Goal: Task Accomplishment & Management: Complete application form

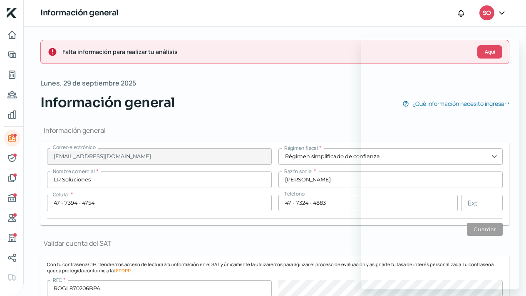
scroll to position [425, 0]
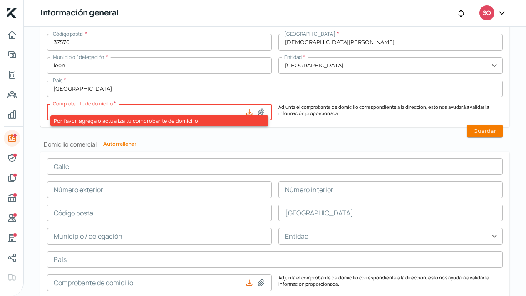
click at [499, 13] on icon at bounding box center [501, 13] width 8 height 8
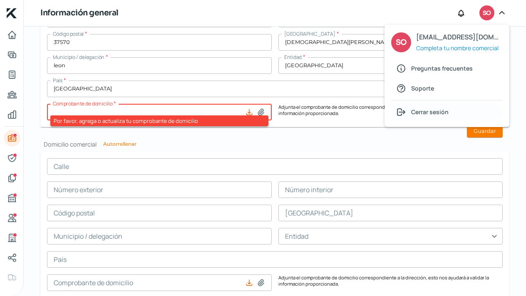
click at [428, 111] on span "Cerrar sesión" at bounding box center [429, 112] width 37 height 10
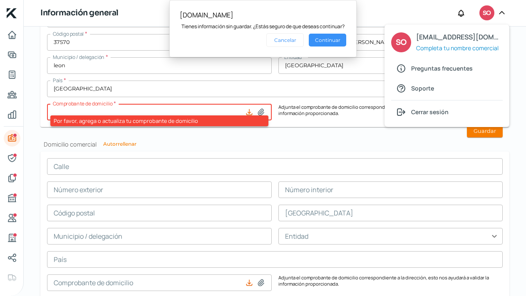
click at [325, 38] on button "Continuar" at bounding box center [327, 40] width 37 height 13
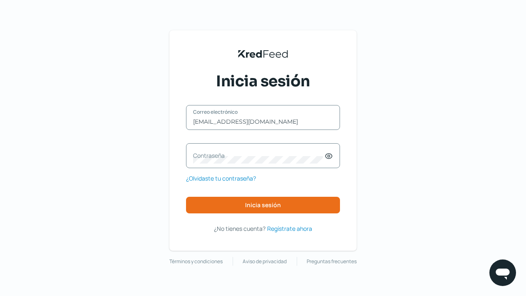
click at [213, 158] on label "Contraseña" at bounding box center [258, 156] width 131 height 8
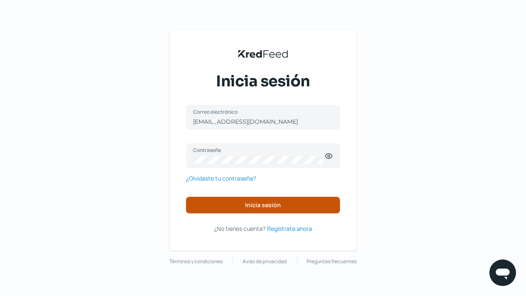
click at [242, 208] on button "Inicia sesión" at bounding box center [263, 205] width 154 height 17
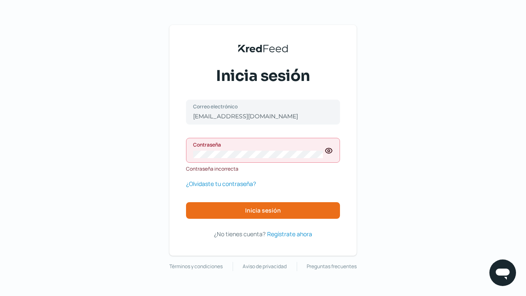
click at [329, 152] on icon at bounding box center [328, 151] width 8 height 8
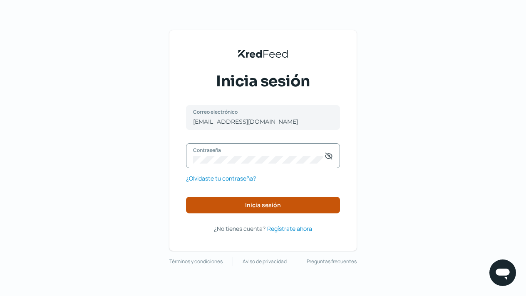
click at [253, 210] on button "Inicia sesión" at bounding box center [263, 205] width 154 height 17
click at [269, 203] on span "Inicia sesión" at bounding box center [263, 206] width 36 height 6
click at [227, 201] on button "Inicia sesión" at bounding box center [263, 205] width 154 height 17
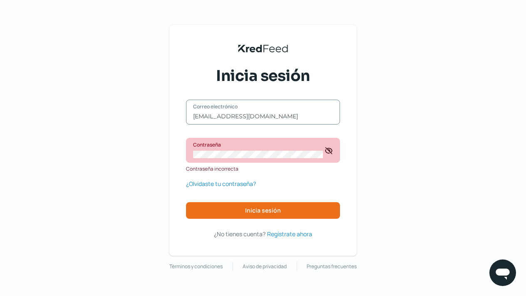
click at [294, 116] on input "[EMAIL_ADDRESS][DOMAIN_NAME]" at bounding box center [263, 116] width 140 height 7
type input "[EMAIL_ADDRESS][DOMAIN_NAME]"
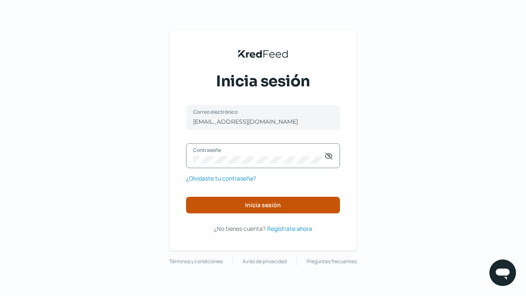
click at [281, 208] on button "Inicia sesión" at bounding box center [263, 205] width 154 height 17
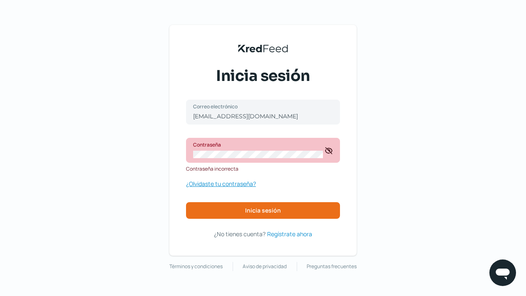
click at [232, 182] on span "¿Olvidaste tu contraseña?" at bounding box center [221, 184] width 70 height 10
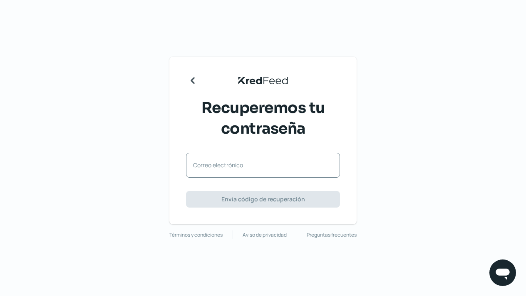
click at [206, 169] on label "Correo electrónico" at bounding box center [258, 165] width 131 height 8
click at [206, 169] on input "Correo electrónico" at bounding box center [263, 169] width 140 height 7
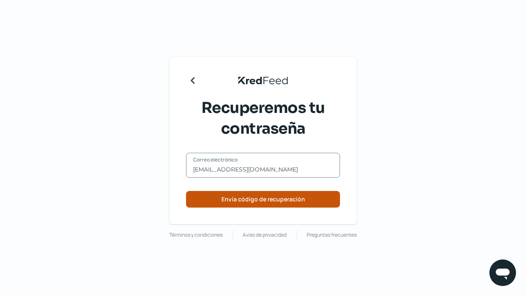
type input "[EMAIL_ADDRESS][DOMAIN_NAME]"
click at [245, 202] on span "Envía código de recuperación" at bounding box center [263, 200] width 84 height 6
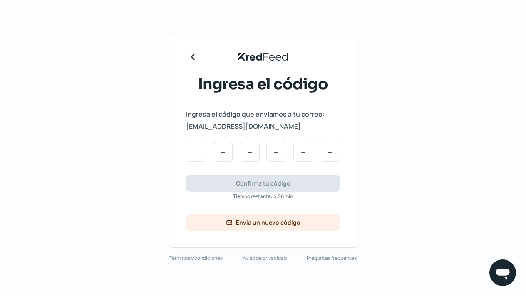
type input "3"
type input "6"
type input "3"
type input "5"
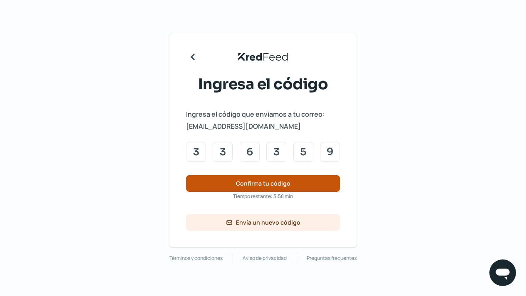
type input "9"
click at [248, 182] on span "Confirma tu código" at bounding box center [263, 184] width 54 height 6
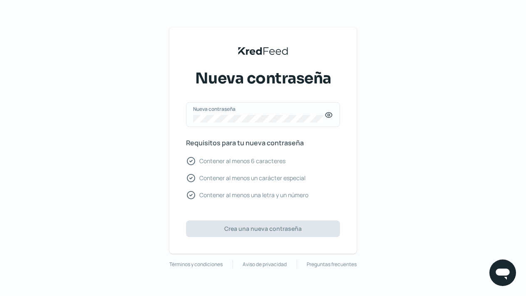
click at [331, 116] on icon at bounding box center [328, 115] width 8 height 8
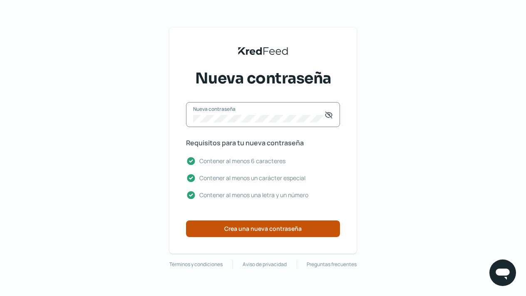
click at [244, 231] on span "Crea una nueva contraseña" at bounding box center [262, 229] width 77 height 6
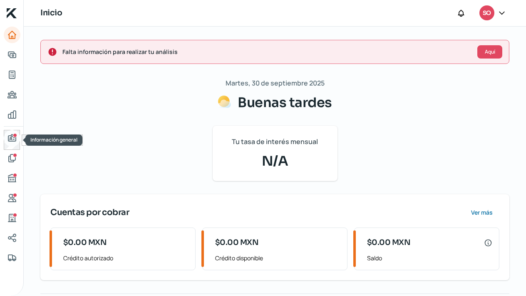
click at [10, 139] on icon "Información general" at bounding box center [11, 138] width 7 height 7
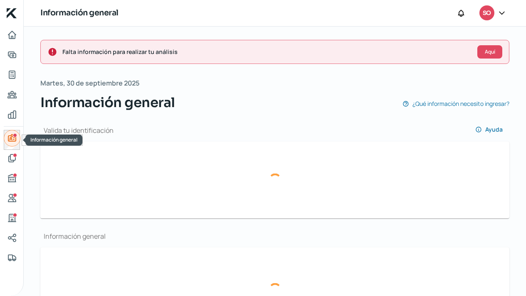
type input "[EMAIL_ADDRESS][DOMAIN_NAME]"
type input "LR Soluciones"
type input "47 - 7394 - 4754"
type input "47 - 7324 - 4883"
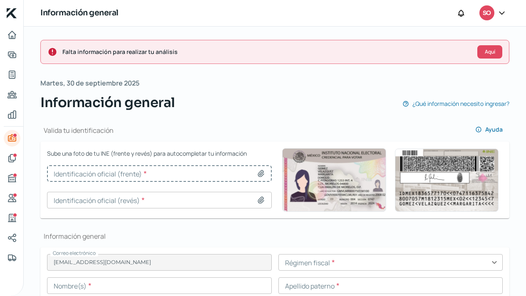
type input "Captura de pantalla [DATE] a la(s) 6.23.25 p.m..png"
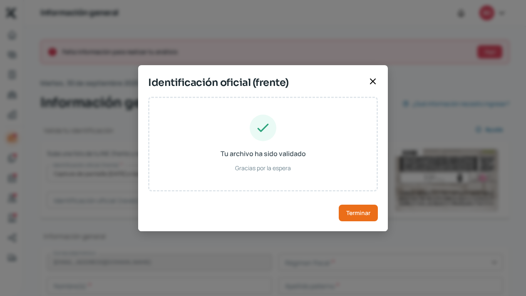
type input "[PERSON_NAME]"
type input "ROGL870206MGTDTR04"
type input "Mujer"
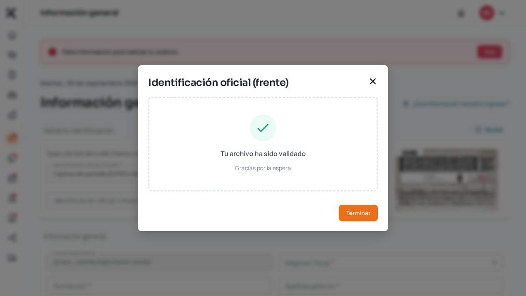
type input "RDGTLR87020611M600"
type input "[DATE]"
click at [366, 212] on span "Terminar" at bounding box center [358, 213] width 24 height 6
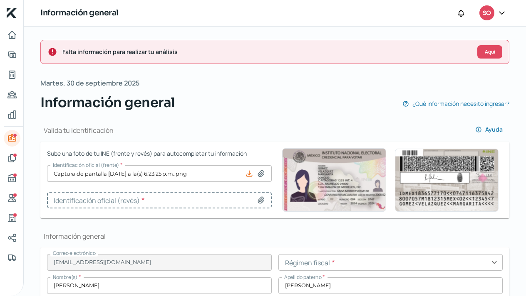
type input "Captura de pantalla [DATE] a la(s) 6.24.04 p.m..png"
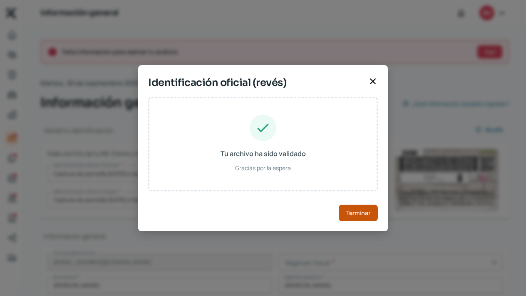
click at [356, 211] on span "Terminar" at bounding box center [358, 213] width 24 height 6
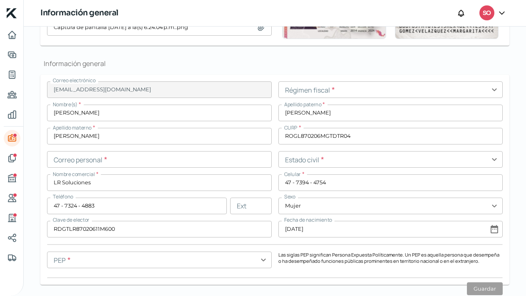
scroll to position [205, 0]
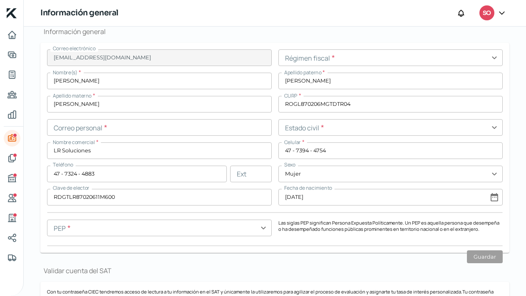
click at [62, 129] on input "text" at bounding box center [159, 127] width 225 height 17
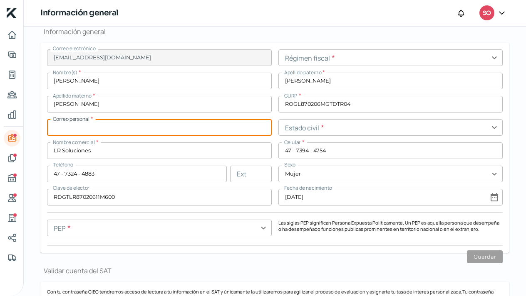
paste input "[EMAIL_ADDRESS][DOMAIN_NAME]"
type input "[EMAIL_ADDRESS][DOMAIN_NAME]"
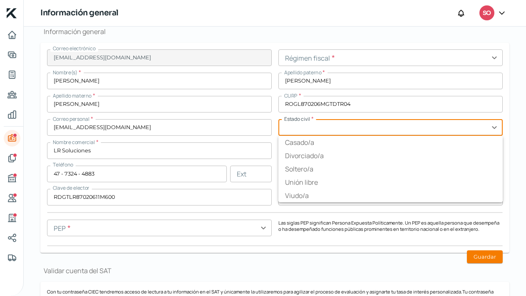
click at [496, 127] on input "text" at bounding box center [390, 127] width 225 height 17
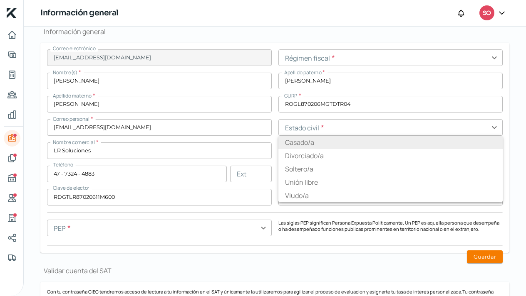
click at [437, 145] on li "Casado/a" at bounding box center [390, 142] width 225 height 13
type input "Casado/a"
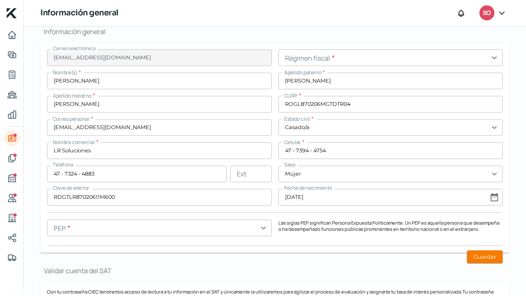
click at [262, 230] on input "text" at bounding box center [159, 228] width 225 height 17
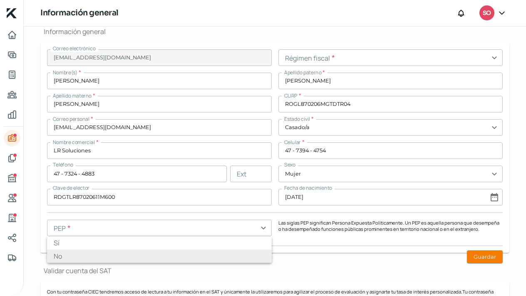
click at [233, 253] on li "No" at bounding box center [159, 256] width 225 height 13
type input "No"
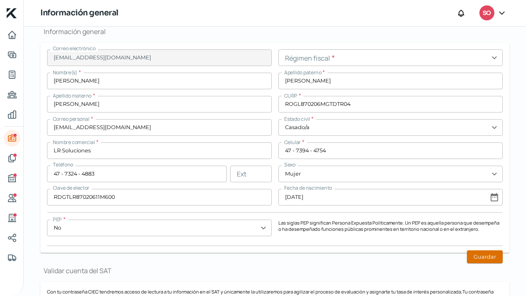
click at [492, 257] on button "Guardar" at bounding box center [485, 257] width 36 height 13
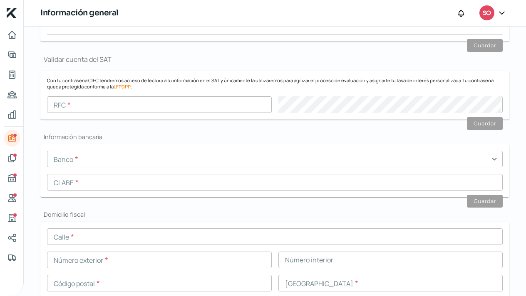
scroll to position [418, 0]
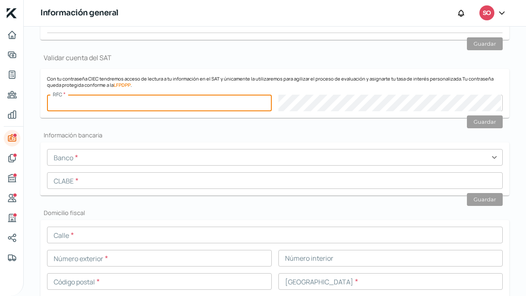
click at [80, 101] on input "text" at bounding box center [159, 103] width 225 height 17
paste input "ROGL870206BPA"
type input "ROGL870206BPA"
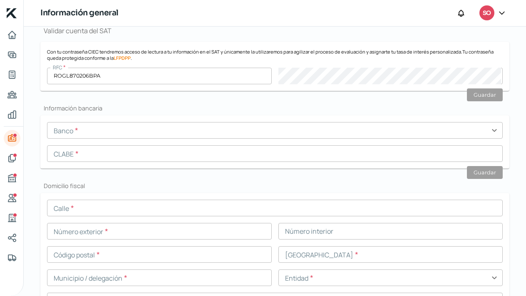
scroll to position [446, 0]
click at [73, 157] on input "text" at bounding box center [274, 153] width 455 height 17
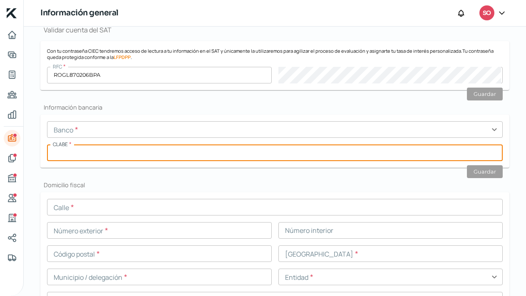
paste input "002225092803067510"
type input "002225092803067510"
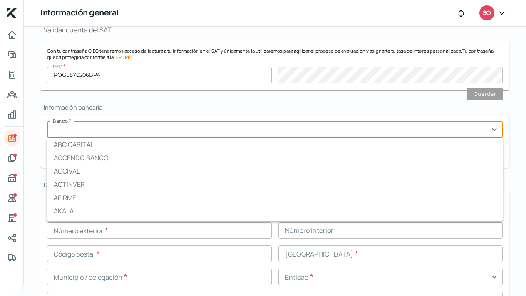
click at [89, 131] on input "text" at bounding box center [274, 129] width 455 height 17
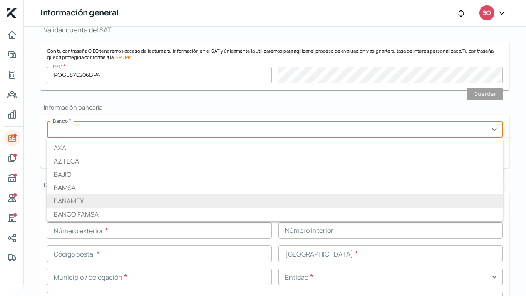
type input "BANAMEX"
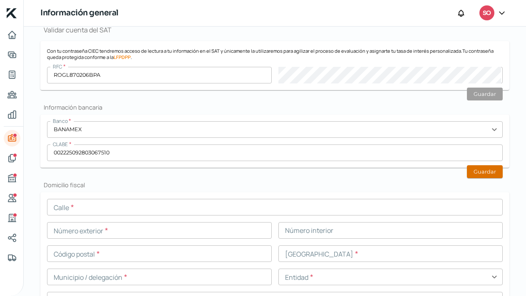
click at [482, 170] on button "Guardar" at bounding box center [485, 172] width 36 height 13
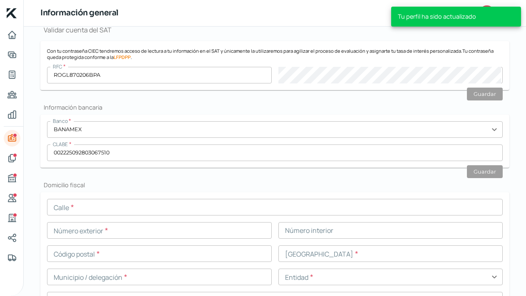
scroll to position [470, 0]
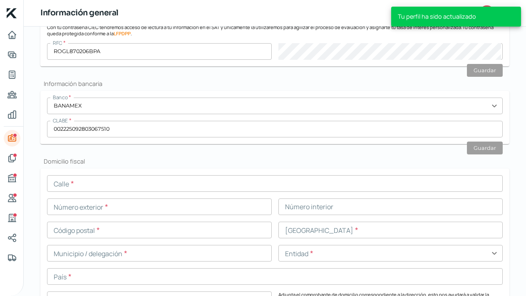
click at [84, 183] on input "text" at bounding box center [274, 183] width 455 height 17
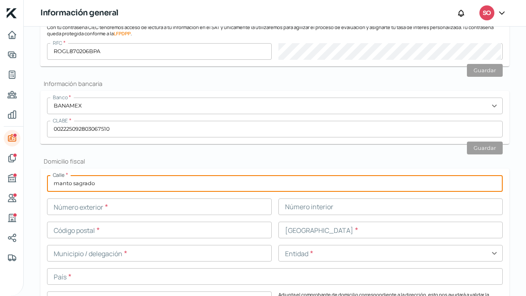
type input "manto sagrado"
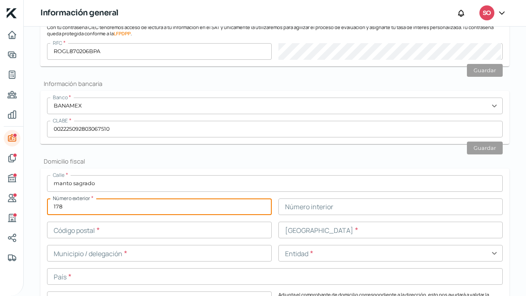
type input "178"
click at [296, 230] on input "text" at bounding box center [390, 230] width 225 height 17
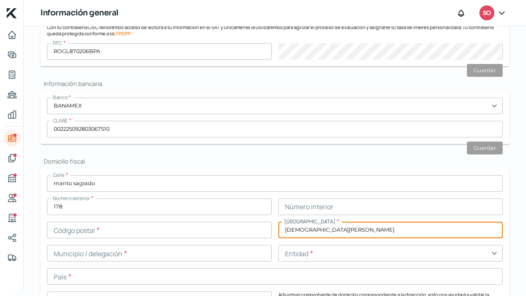
type input "[DEMOGRAPHIC_DATA][PERSON_NAME]"
click at [86, 232] on input "text" at bounding box center [159, 230] width 225 height 17
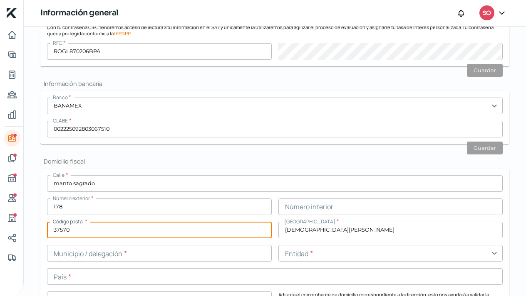
type input "37570"
click at [153, 255] on input "text" at bounding box center [159, 253] width 225 height 17
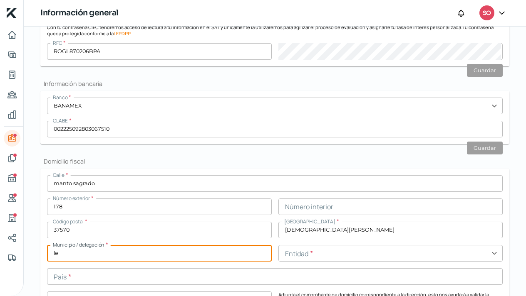
type input "l"
type input "León"
click at [293, 257] on input "text" at bounding box center [390, 253] width 225 height 17
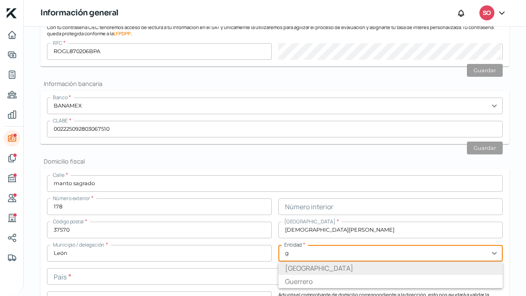
type input "[GEOGRAPHIC_DATA]"
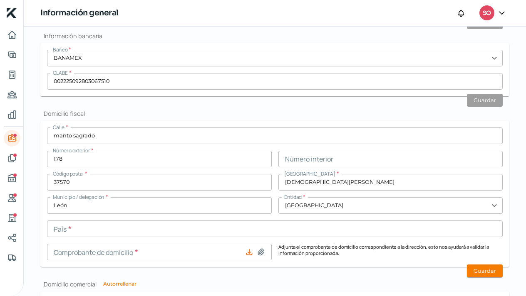
scroll to position [520, 0]
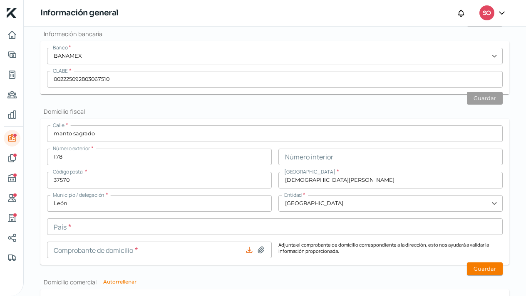
click at [77, 225] on input "text" at bounding box center [274, 227] width 455 height 17
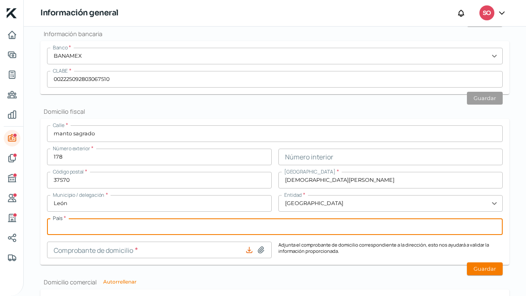
type input "m"
type input "[GEOGRAPHIC_DATA]"
click at [261, 250] on icon at bounding box center [261, 250] width 8 height 8
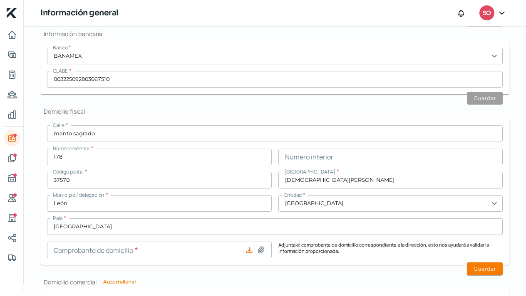
type input "C:\fakepath\061230153557.pdf"
type input "061230153557.pdf"
click at [479, 268] on button "Guardar" at bounding box center [485, 269] width 36 height 13
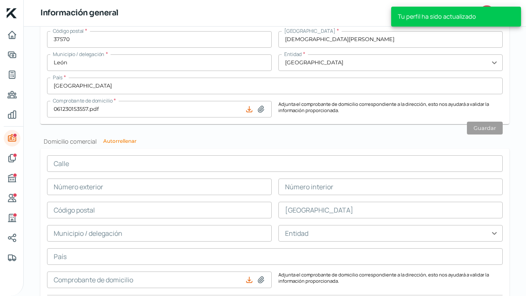
scroll to position [674, 0]
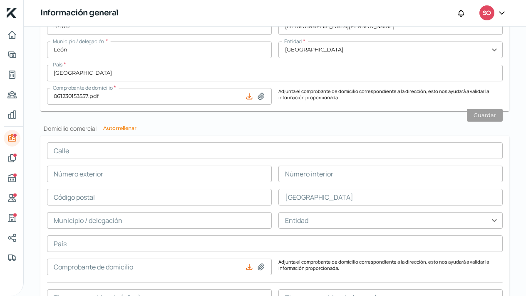
click at [130, 127] on button "Autorrellenar" at bounding box center [119, 128] width 33 height 5
type input "manto sagrado"
type input "178"
type input "37570"
type input "[DEMOGRAPHIC_DATA][PERSON_NAME]"
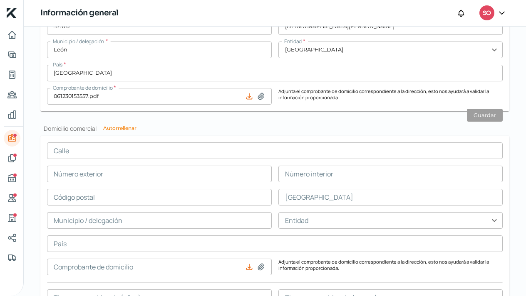
type input "León"
type input "[GEOGRAPHIC_DATA]"
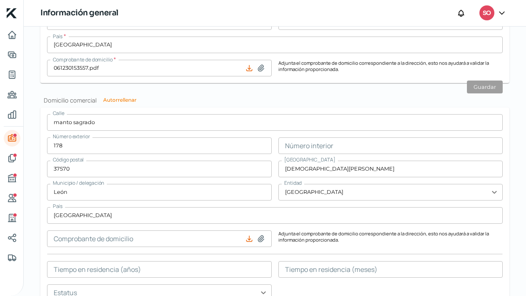
scroll to position [719, 0]
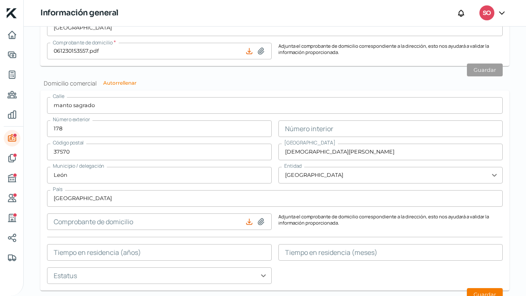
click at [262, 223] on icon at bounding box center [261, 222] width 8 height 8
type input "C:\fakepath\061230153557.pdf"
type input "061230153557.pdf"
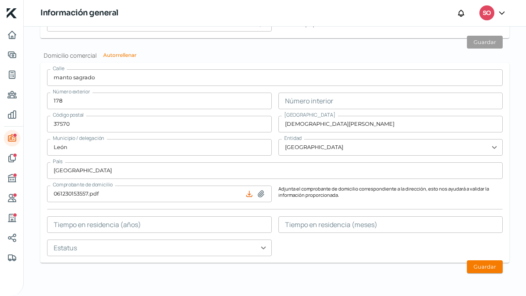
scroll to position [746, 0]
click at [479, 272] on button "Guardar" at bounding box center [485, 267] width 36 height 13
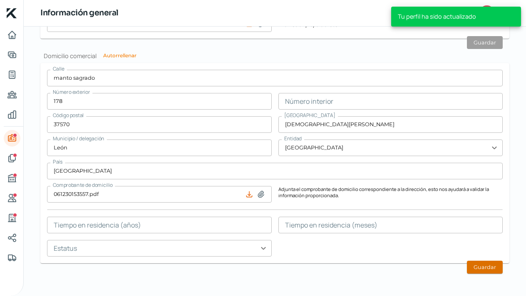
type input "0"
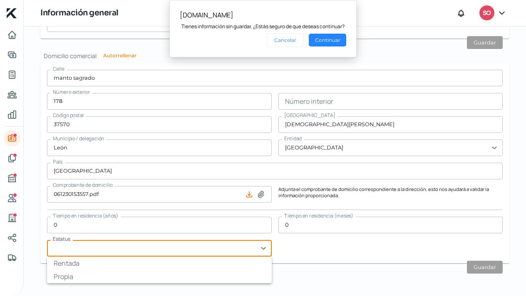
click at [260, 247] on input "text" at bounding box center [159, 248] width 225 height 17
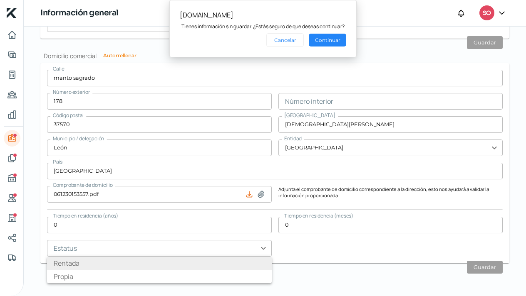
click at [248, 262] on li "Rentada" at bounding box center [159, 263] width 225 height 13
type input "Rentada"
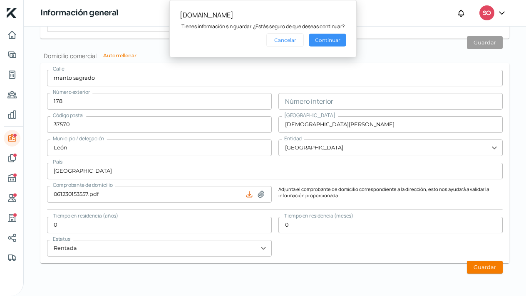
click at [335, 41] on button "Continuar" at bounding box center [327, 40] width 37 height 13
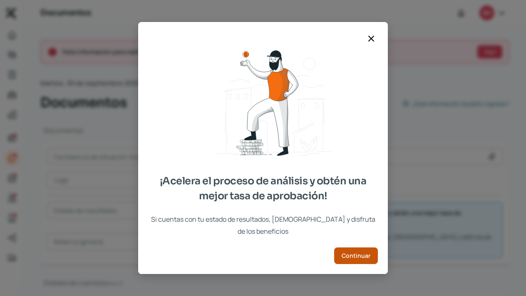
click at [355, 254] on button "Continuar" at bounding box center [356, 256] width 44 height 17
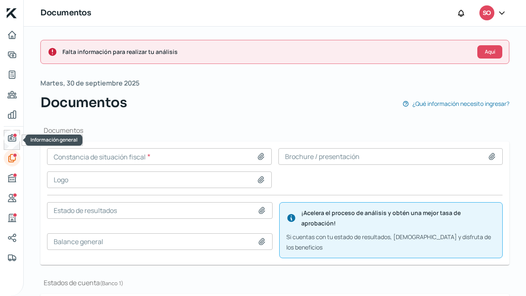
click at [12, 137] on icon "Información general" at bounding box center [11, 138] width 7 height 7
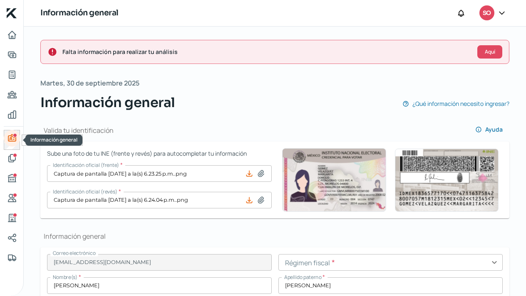
type input "manto sagrado"
type input "178"
type input "37570"
type input "[DEMOGRAPHIC_DATA][PERSON_NAME]"
type input "León"
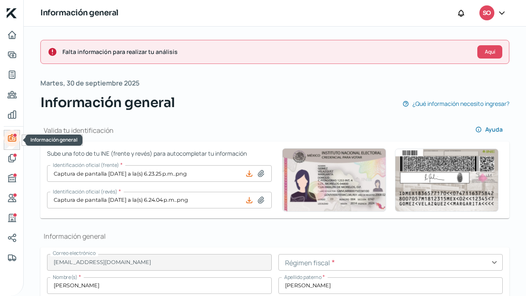
type input "[GEOGRAPHIC_DATA]"
type input "061230153557.pdf"
type input "0"
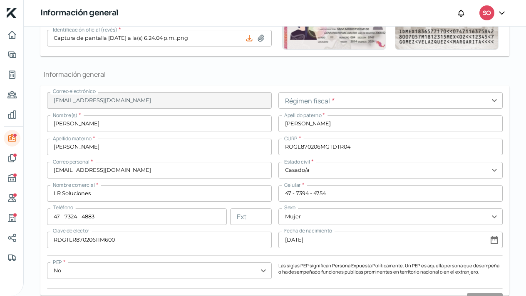
scroll to position [163, 0]
click at [491, 101] on input "text" at bounding box center [390, 100] width 225 height 17
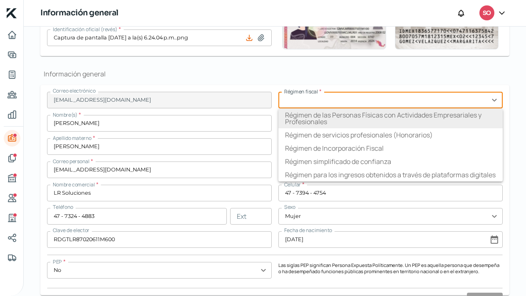
click at [471, 116] on li "Régimen de las Personas Físicas con Actividades Empresariales y Profesionales" at bounding box center [390, 119] width 225 height 20
type input "Régimen de las Personas Físicas con Actividades Empresariales y Profesionales"
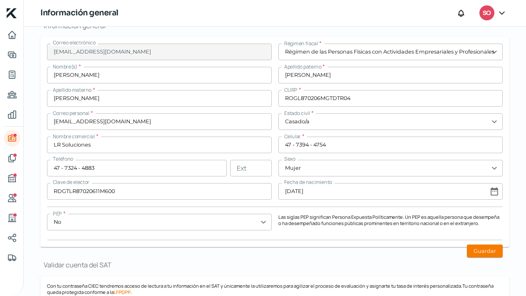
scroll to position [211, 0]
click at [488, 249] on button "Guardar" at bounding box center [485, 251] width 36 height 13
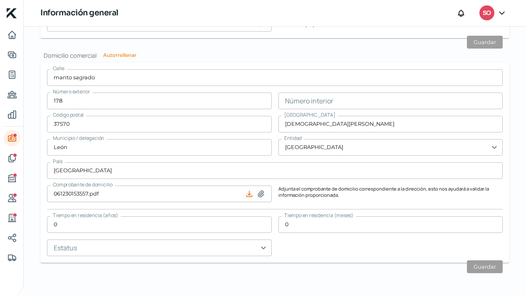
scroll to position [746, 0]
click at [14, 157] on div "Documentos" at bounding box center [15, 155] width 4 height 4
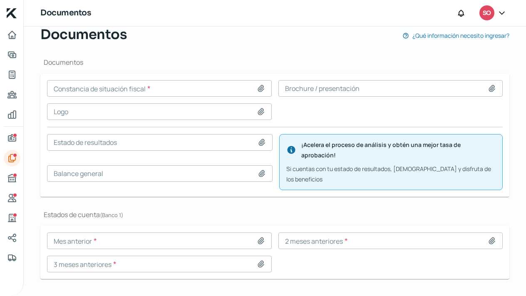
scroll to position [68, 0]
click at [10, 176] on icon "Buró de crédito" at bounding box center [12, 178] width 10 height 10
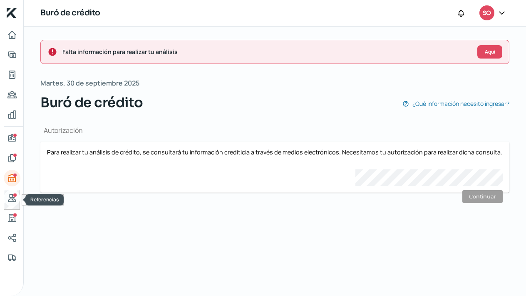
click at [11, 198] on icon "Referencias" at bounding box center [11, 198] width 7 height 7
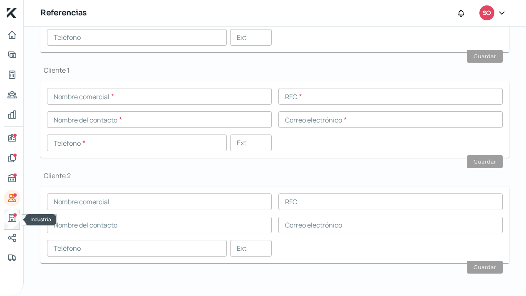
click at [11, 219] on icon "Industria" at bounding box center [12, 218] width 10 height 10
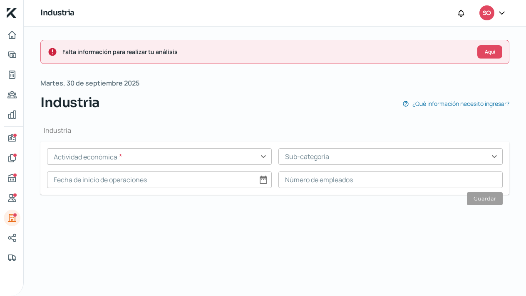
click at [264, 158] on input "text" at bounding box center [159, 156] width 225 height 17
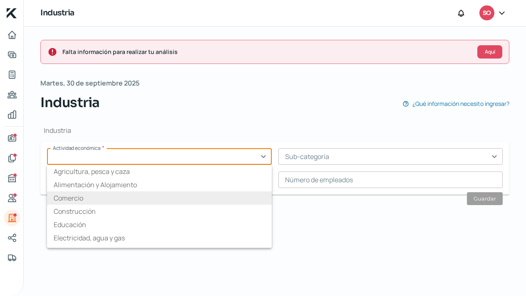
click at [225, 195] on li "Comercio" at bounding box center [159, 198] width 225 height 13
type input "Comercio"
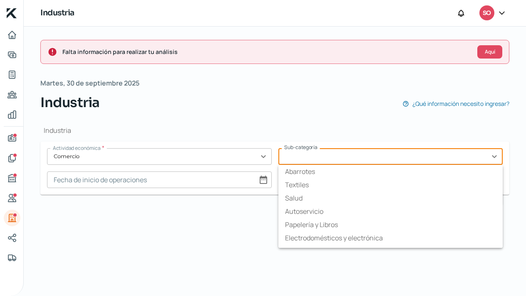
click at [494, 156] on input "text" at bounding box center [390, 156] width 225 height 17
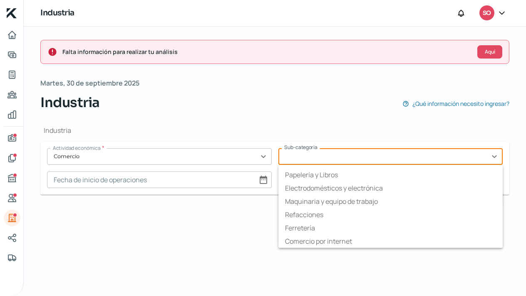
scroll to position [50, 0]
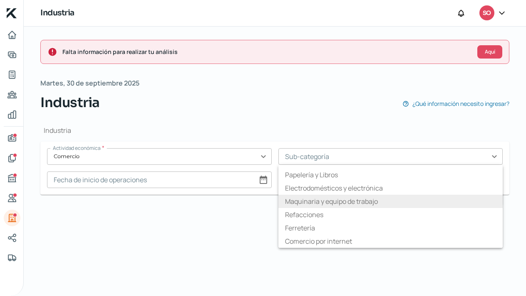
click at [384, 201] on li "Maquinaria y equipo de trabajo" at bounding box center [390, 201] width 225 height 13
type input "Maquinaria y equipo de trabajo"
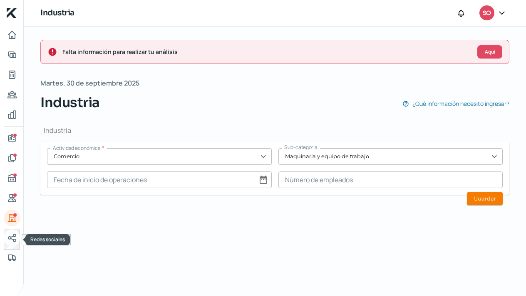
click at [8, 234] on icon "Redes sociales" at bounding box center [12, 238] width 10 height 10
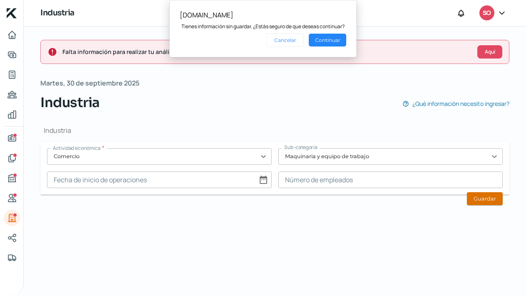
click at [491, 201] on button "Guardar" at bounding box center [485, 199] width 36 height 13
type input "0"
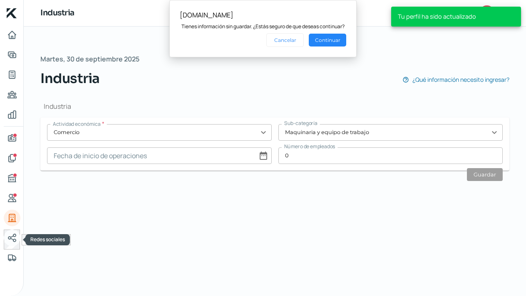
click at [14, 239] on icon "Redes sociales" at bounding box center [12, 238] width 10 height 10
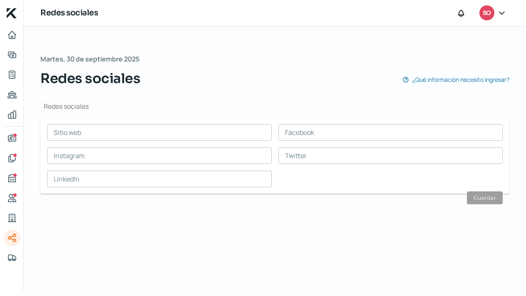
click at [64, 133] on input "text" at bounding box center [159, 132] width 225 height 17
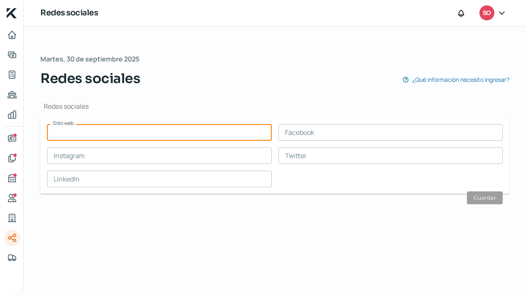
paste input "[URL][DOMAIN_NAME]"
type input "[URL][DOMAIN_NAME]"
click at [79, 176] on input "text" at bounding box center [159, 179] width 225 height 17
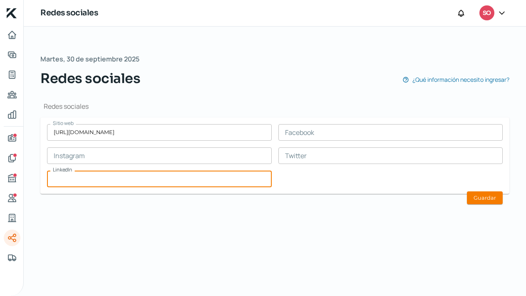
paste input "[URL][DOMAIN_NAME][PERSON_NAME]"
type input "[URL][DOMAIN_NAME][PERSON_NAME]"
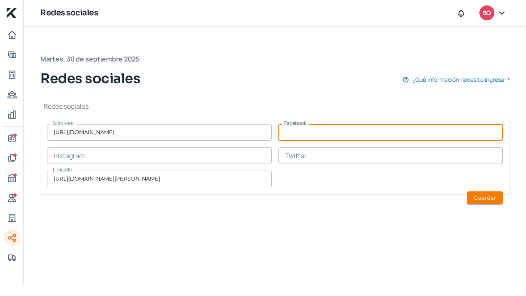
click at [294, 131] on input "text" at bounding box center [390, 132] width 225 height 17
paste input "[URL][DOMAIN_NAME]"
type input "[URL][DOMAIN_NAME]"
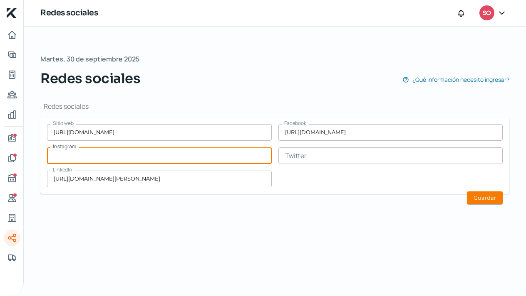
click at [82, 156] on input "text" at bounding box center [159, 156] width 225 height 17
paste input "[URL][DOMAIN_NAME][DOMAIN_NAME]"
type input "[URL][DOMAIN_NAME][DOMAIN_NAME]"
click at [485, 200] on button "Guardar" at bounding box center [485, 198] width 36 height 13
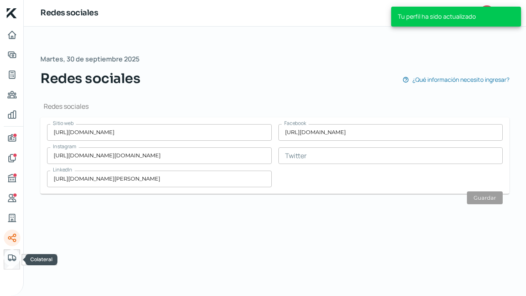
click at [10, 257] on icon "Colateral" at bounding box center [12, 258] width 10 height 10
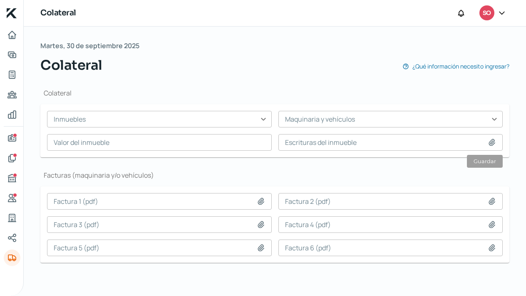
scroll to position [13, 0]
click at [15, 134] on div "Información general" at bounding box center [15, 135] width 4 height 4
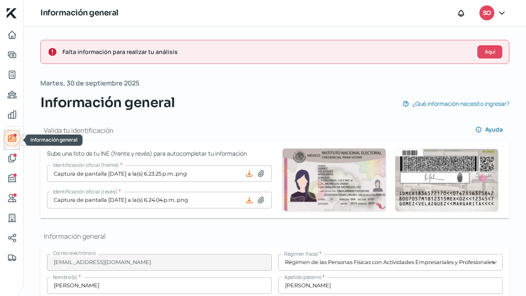
type input "manto sagrado"
type input "178"
type input "37570"
type input "[DEMOGRAPHIC_DATA][PERSON_NAME]"
type input "León"
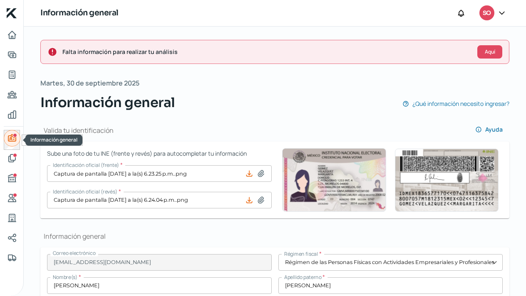
type input "[GEOGRAPHIC_DATA]"
type input "061230153557.pdf"
type input "0"
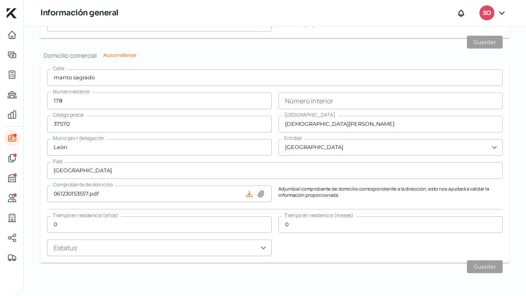
scroll to position [746, 0]
click at [10, 158] on icon "Documentos" at bounding box center [12, 158] width 7 height 7
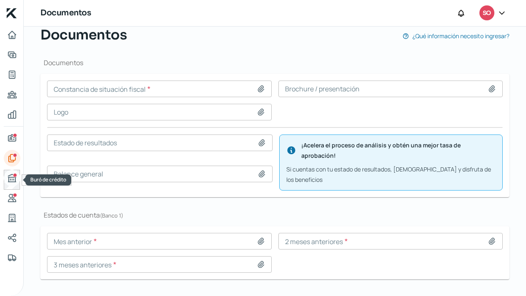
click at [11, 176] on icon "Buró de crédito" at bounding box center [12, 178] width 10 height 10
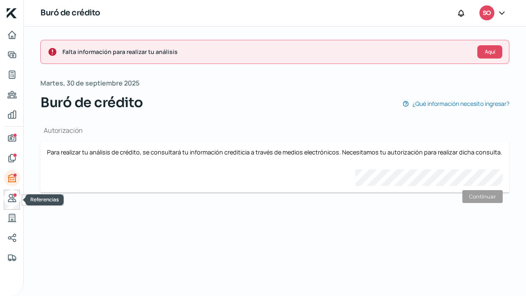
click at [15, 202] on icon "Referencias" at bounding box center [11, 198] width 7 height 7
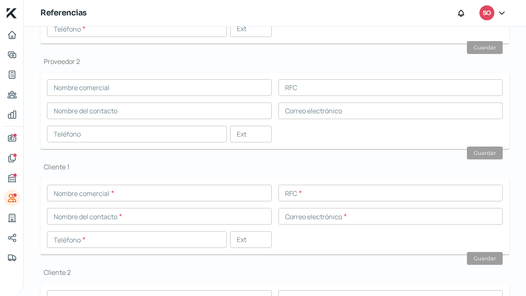
scroll to position [187, 0]
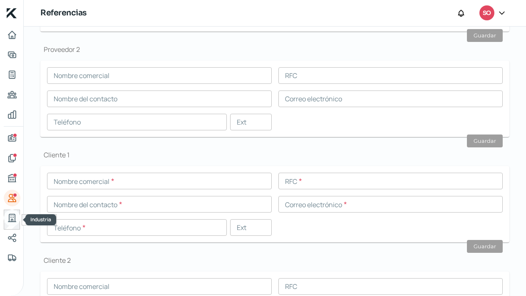
click at [14, 217] on icon "Industria" at bounding box center [12, 218] width 10 height 10
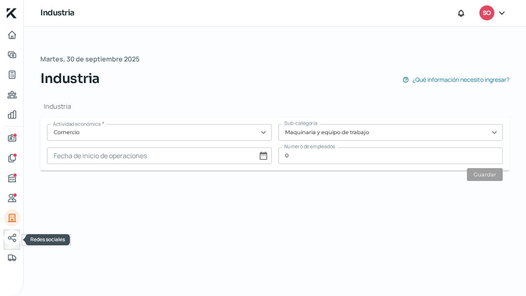
click at [12, 238] on icon "Redes sociales" at bounding box center [12, 238] width 10 height 10
